Goal: Transaction & Acquisition: Purchase product/service

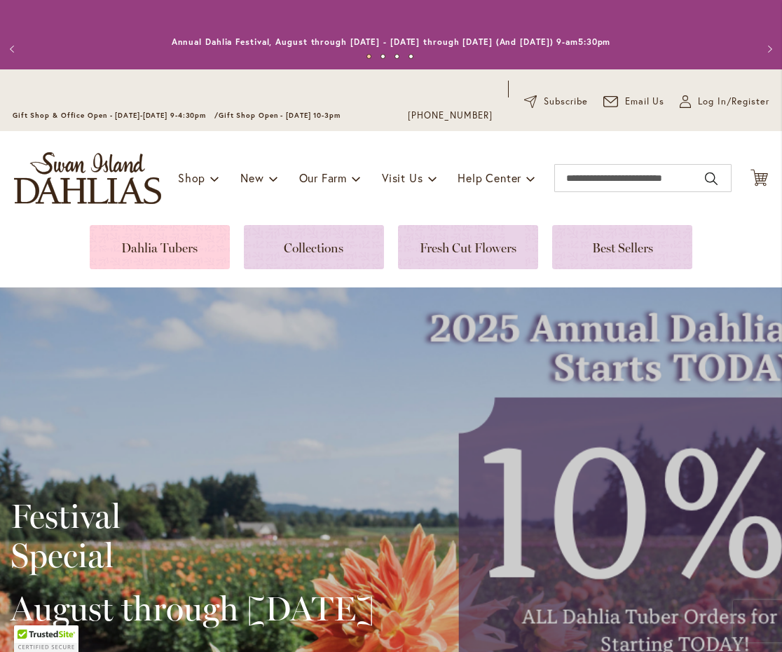
click at [156, 249] on link at bounding box center [160, 247] width 140 height 44
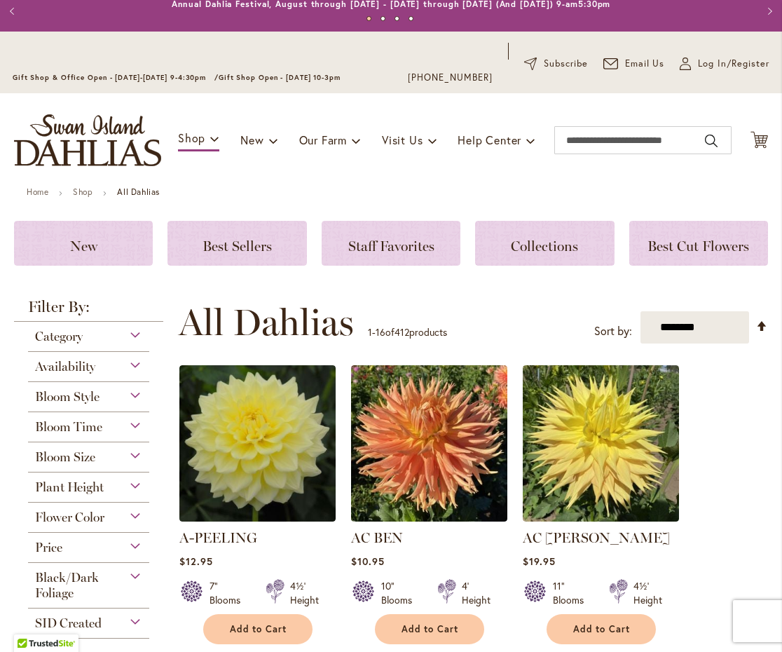
scroll to position [99, 0]
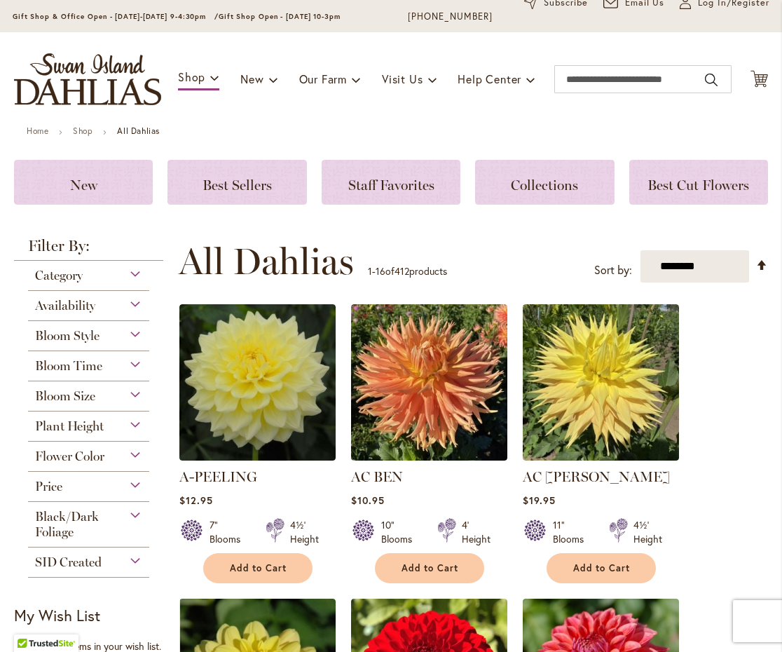
click at [135, 457] on div "Flower Color" at bounding box center [88, 453] width 121 height 22
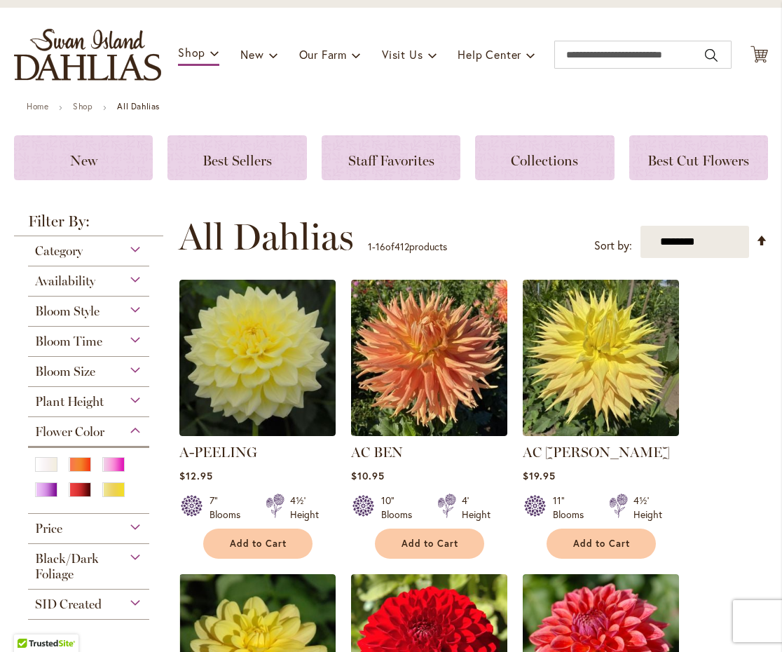
scroll to position [127, 0]
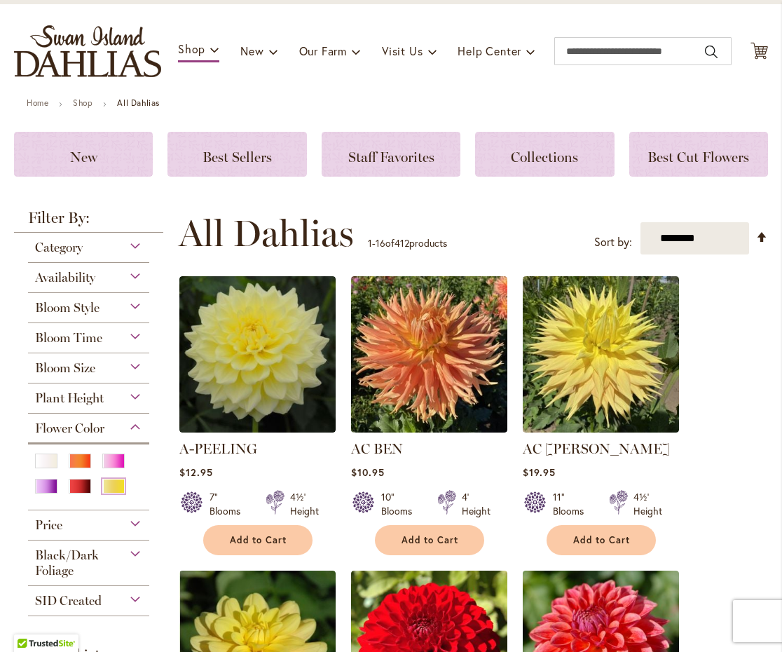
click at [109, 488] on div "Yellow" at bounding box center [113, 486] width 22 height 15
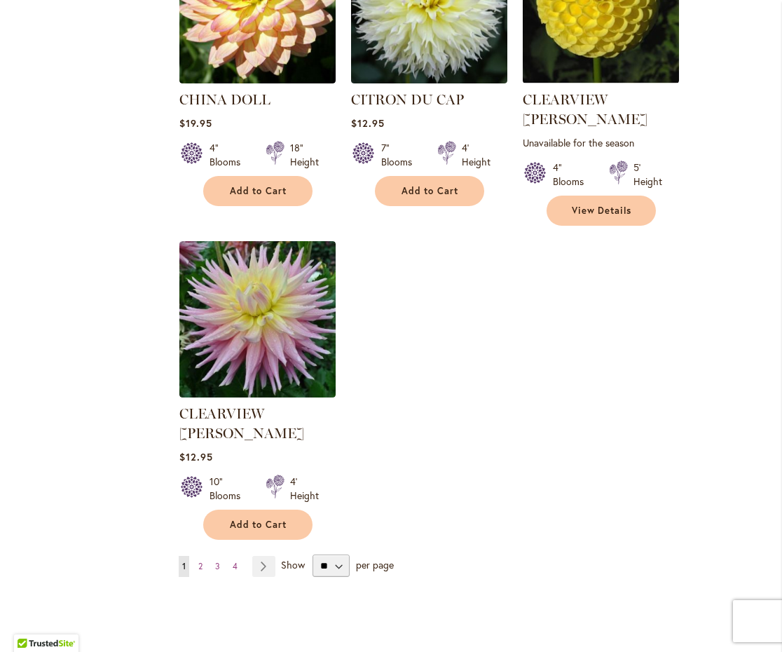
scroll to position [1652, 0]
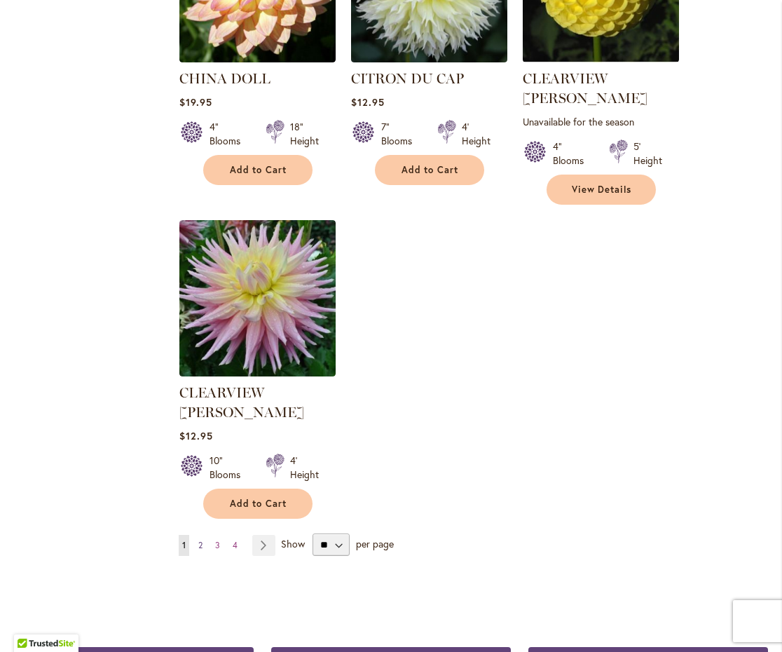
click at [200, 540] on span "2" at bounding box center [200, 545] width 4 height 11
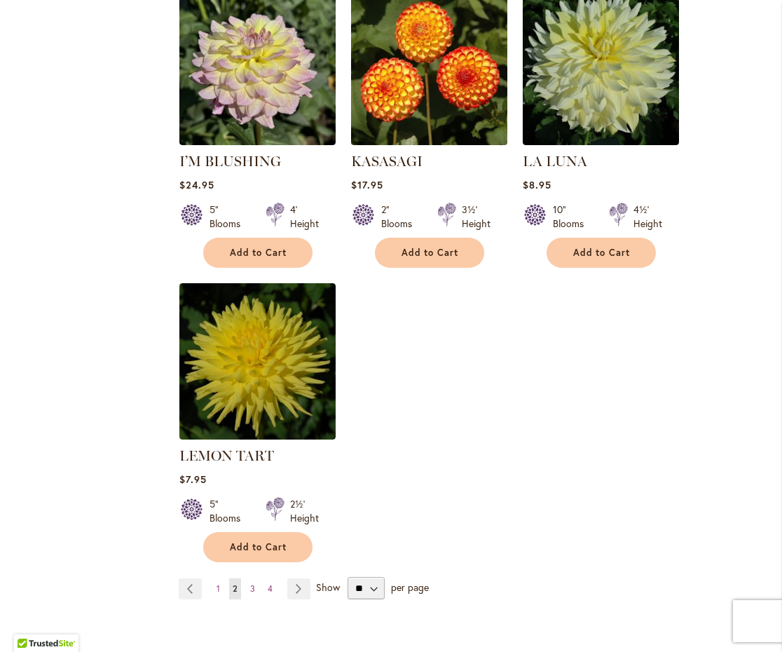
scroll to position [1599, 0]
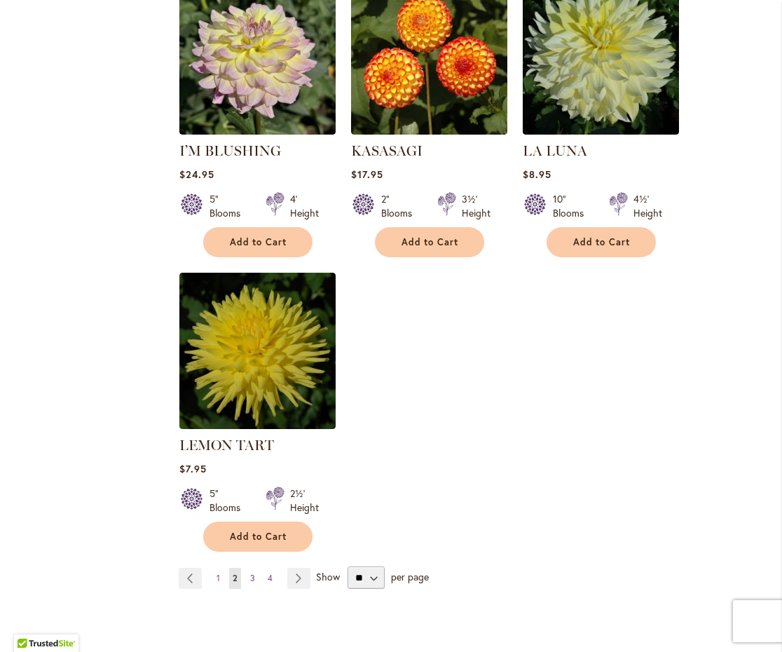
click at [253, 575] on span "3" at bounding box center [252, 578] width 5 height 11
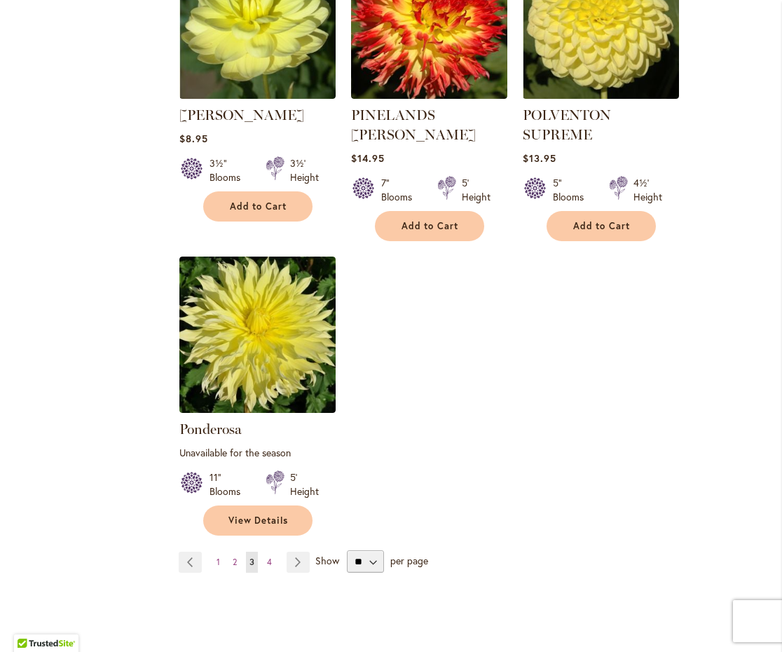
scroll to position [1681, 0]
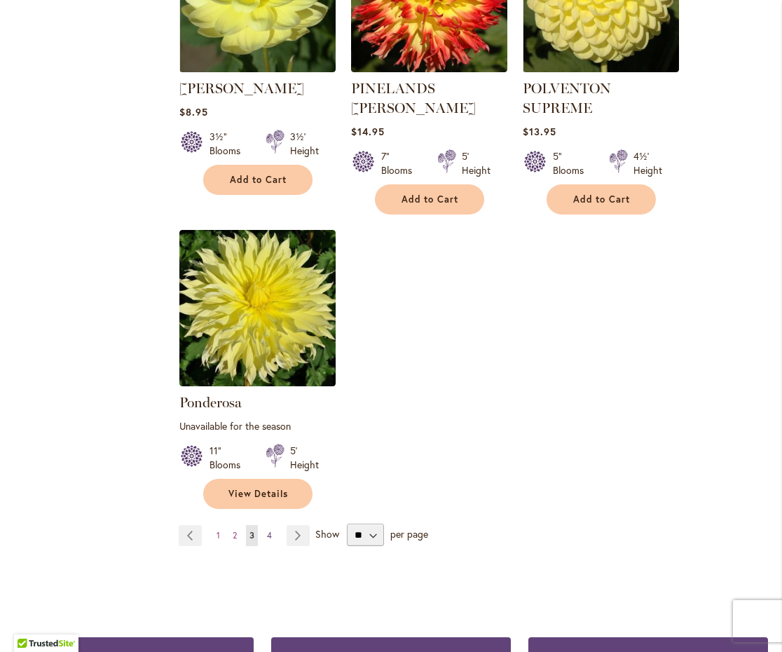
click at [270, 530] on span "4" at bounding box center [269, 535] width 5 height 11
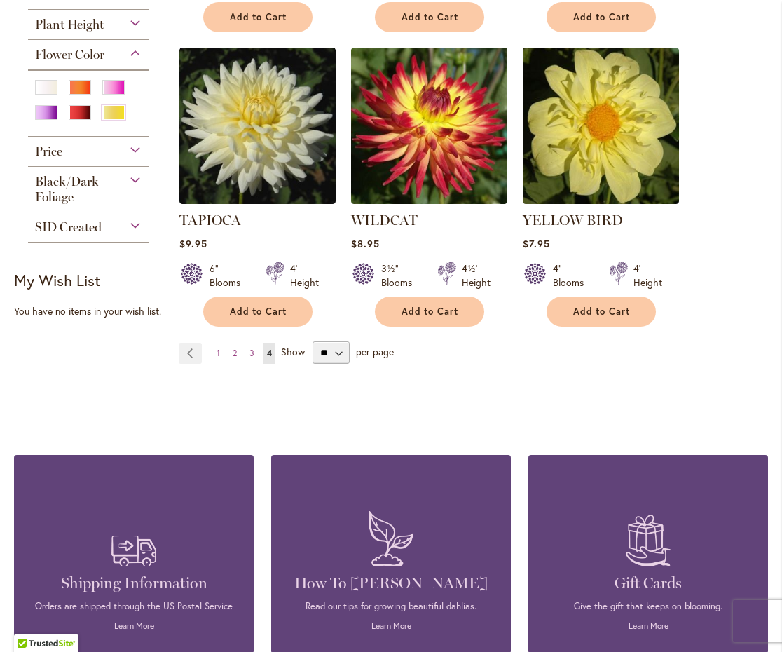
scroll to position [653, 0]
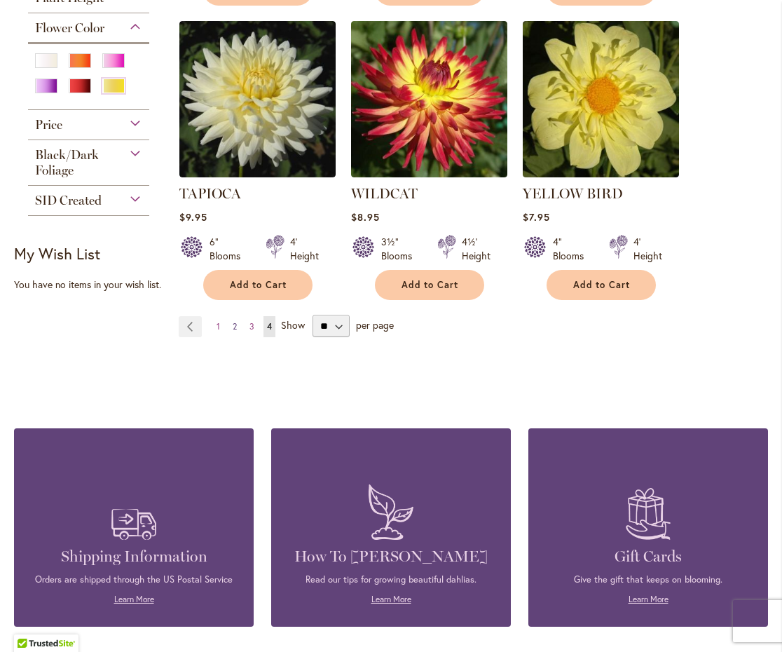
click at [236, 325] on span "2" at bounding box center [235, 326] width 4 height 11
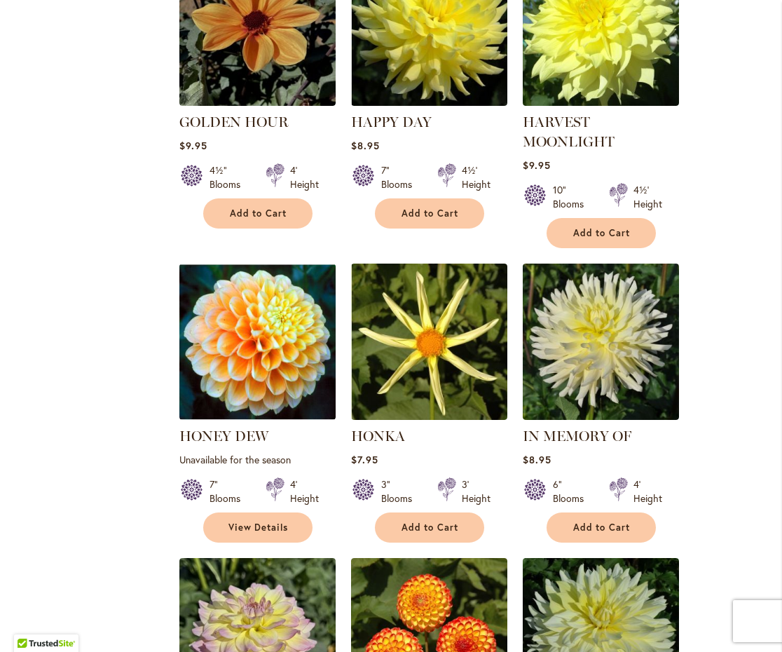
scroll to position [1083, 0]
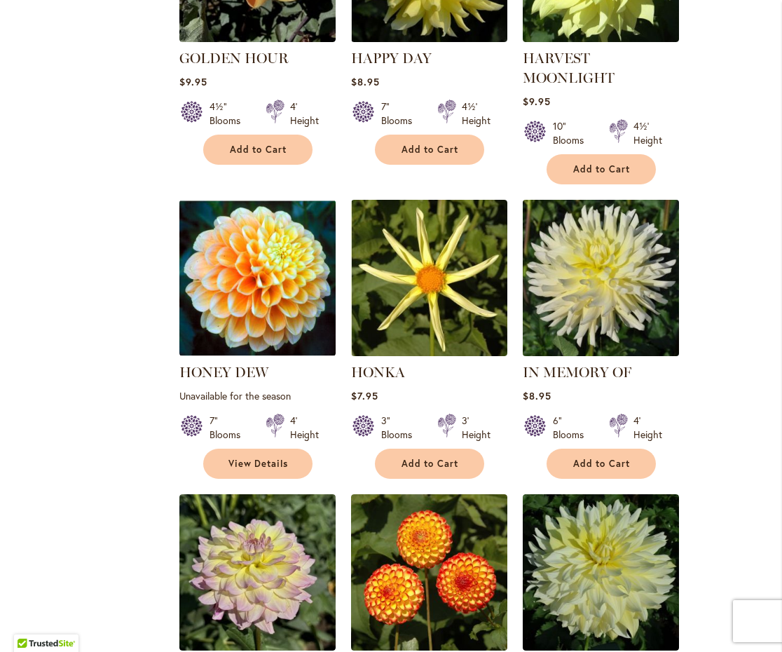
click at [582, 281] on img at bounding box center [601, 278] width 164 height 164
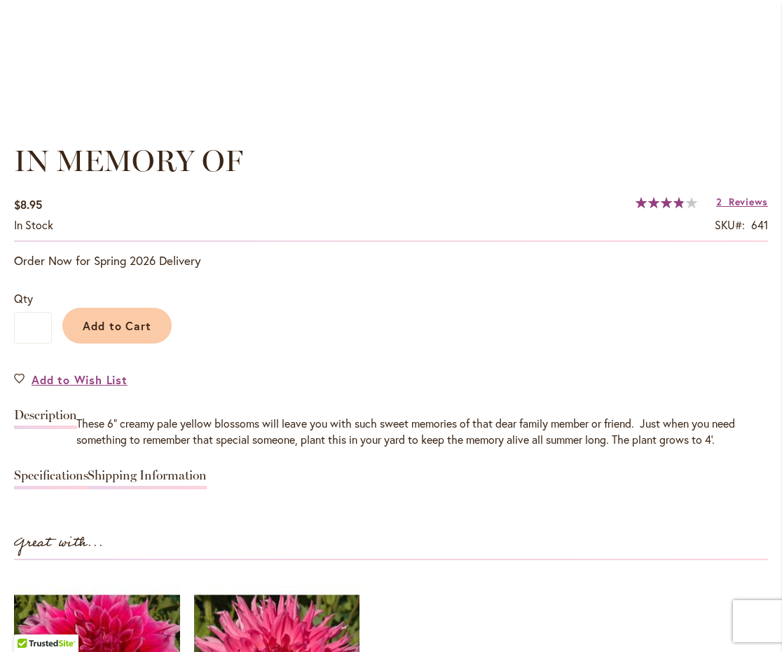
scroll to position [933, 0]
